Goal: Navigation & Orientation: Find specific page/section

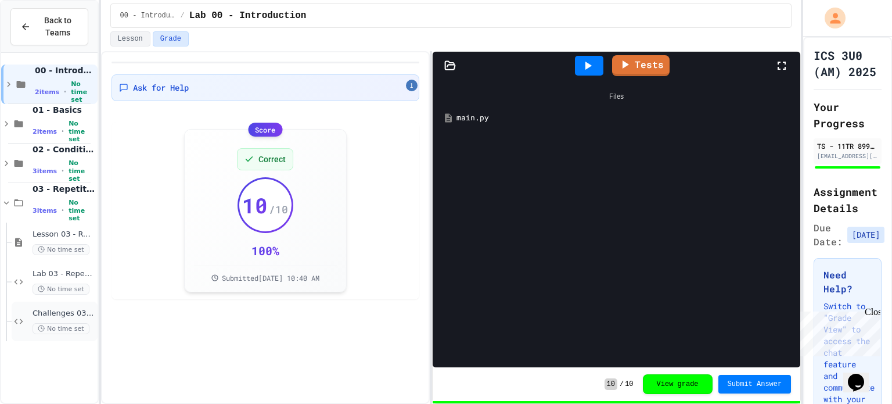
click at [79, 323] on span "No time set" at bounding box center [61, 328] width 57 height 11
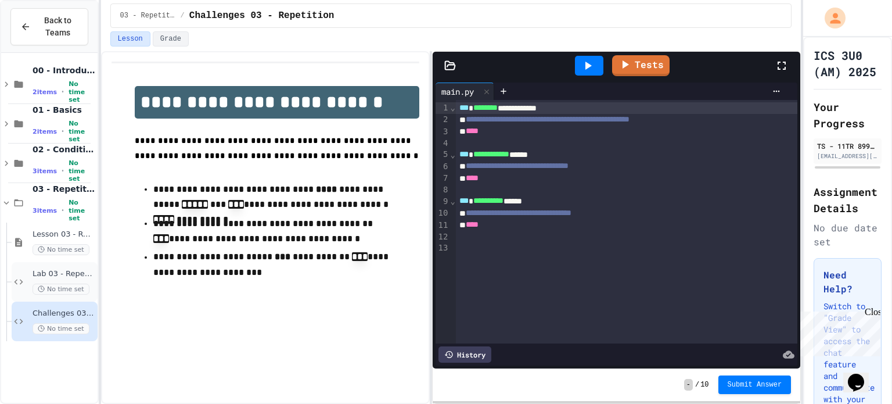
click at [74, 279] on div "Lab 03 - Repetition No time set" at bounding box center [64, 282] width 63 height 26
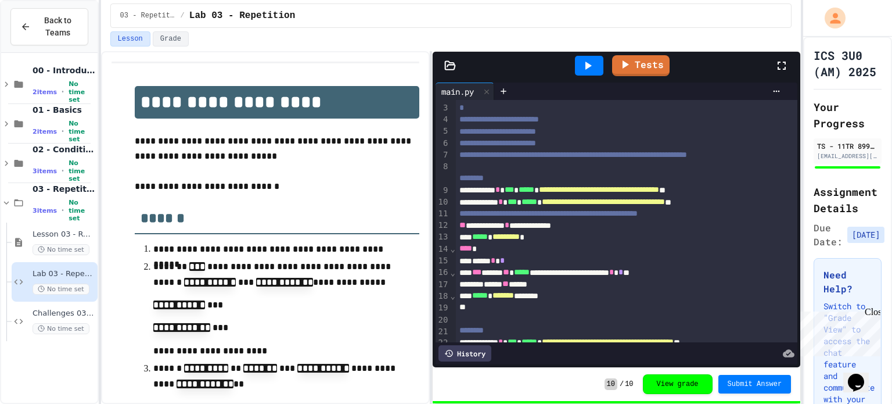
scroll to position [37, 0]
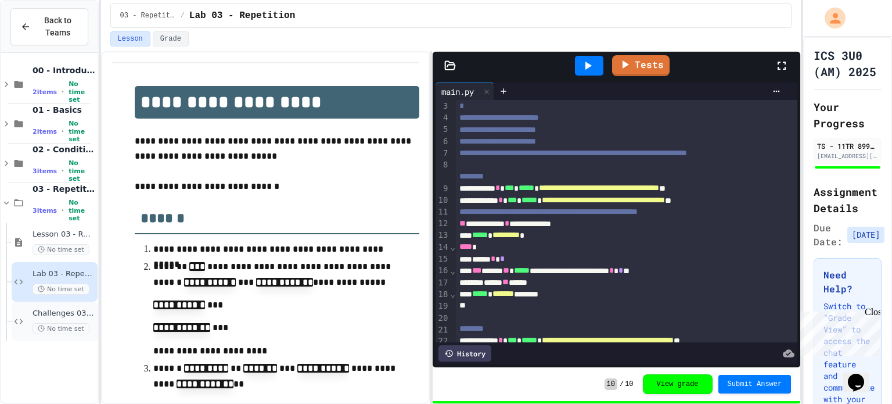
click at [55, 307] on div "Challenges 03 - Repetition No time set" at bounding box center [55, 320] width 86 height 39
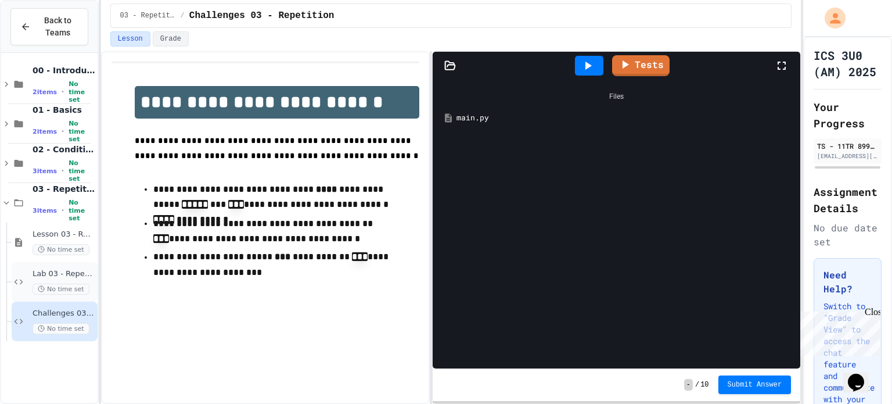
click at [61, 272] on span "Lab 03 - Repetition" at bounding box center [64, 274] width 63 height 10
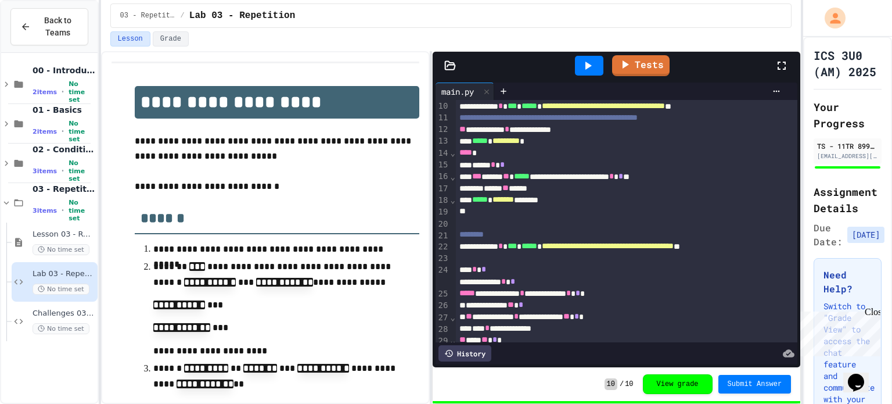
scroll to position [242, 0]
